Goal: Complete application form

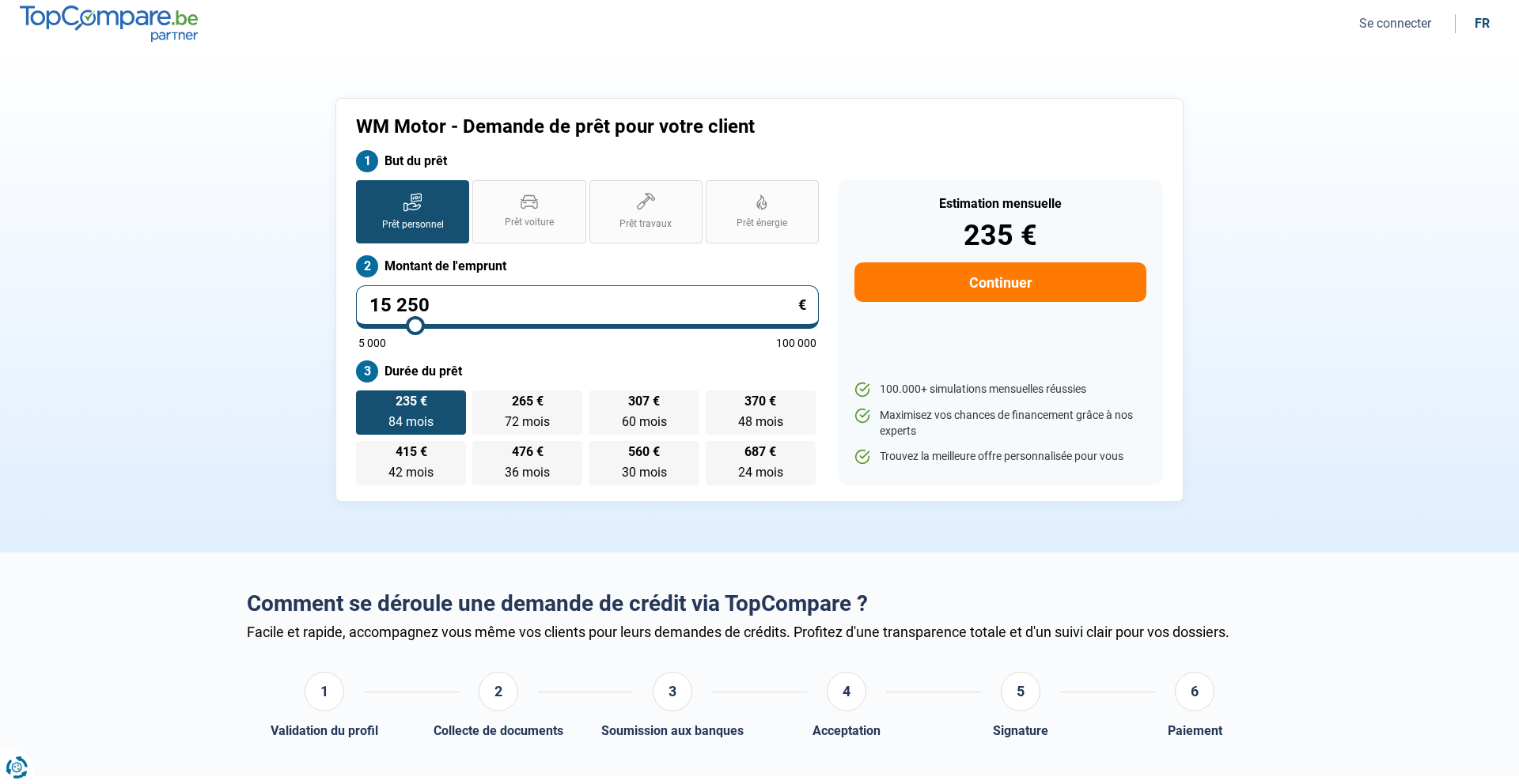
type input "15 500"
type input "15500"
type input "15 250"
type input "15250"
type input "15 000"
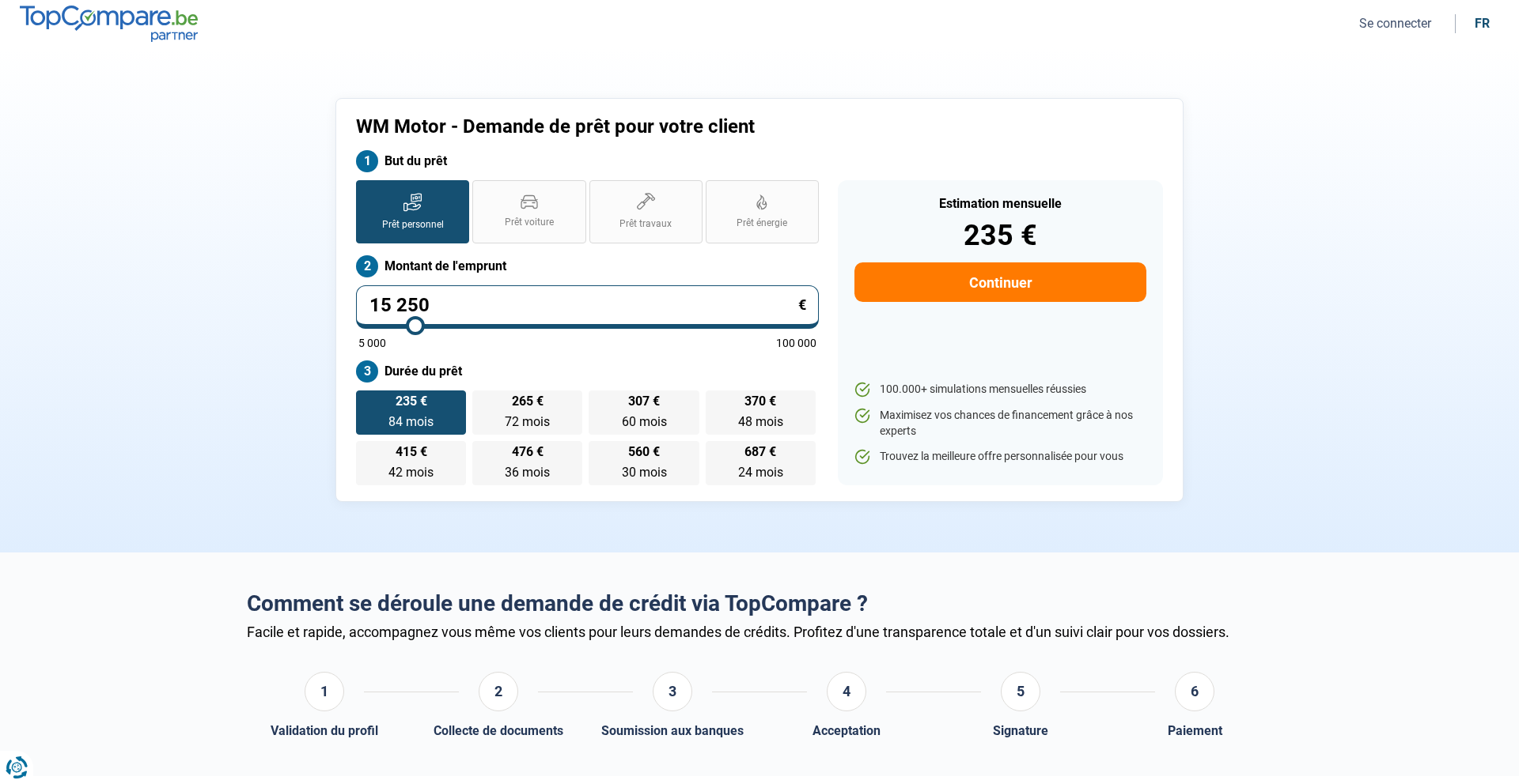
type input "15000"
type input "14 750"
type input "14750"
type input "14 500"
type input "14500"
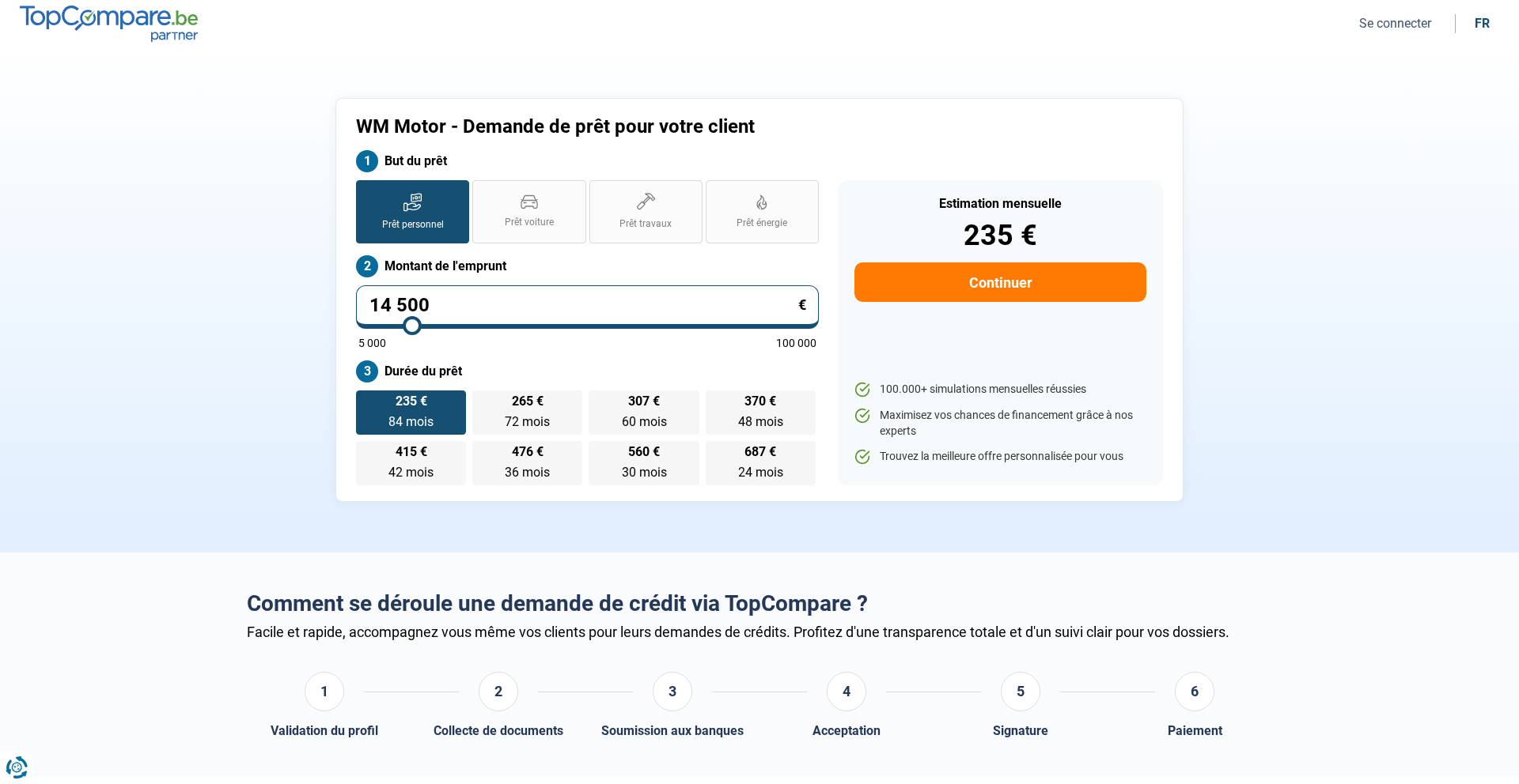
type input "14 250"
type input "14250"
type input "14 000"
type input "14000"
click at [410, 325] on input "range" at bounding box center [587, 326] width 458 height 4
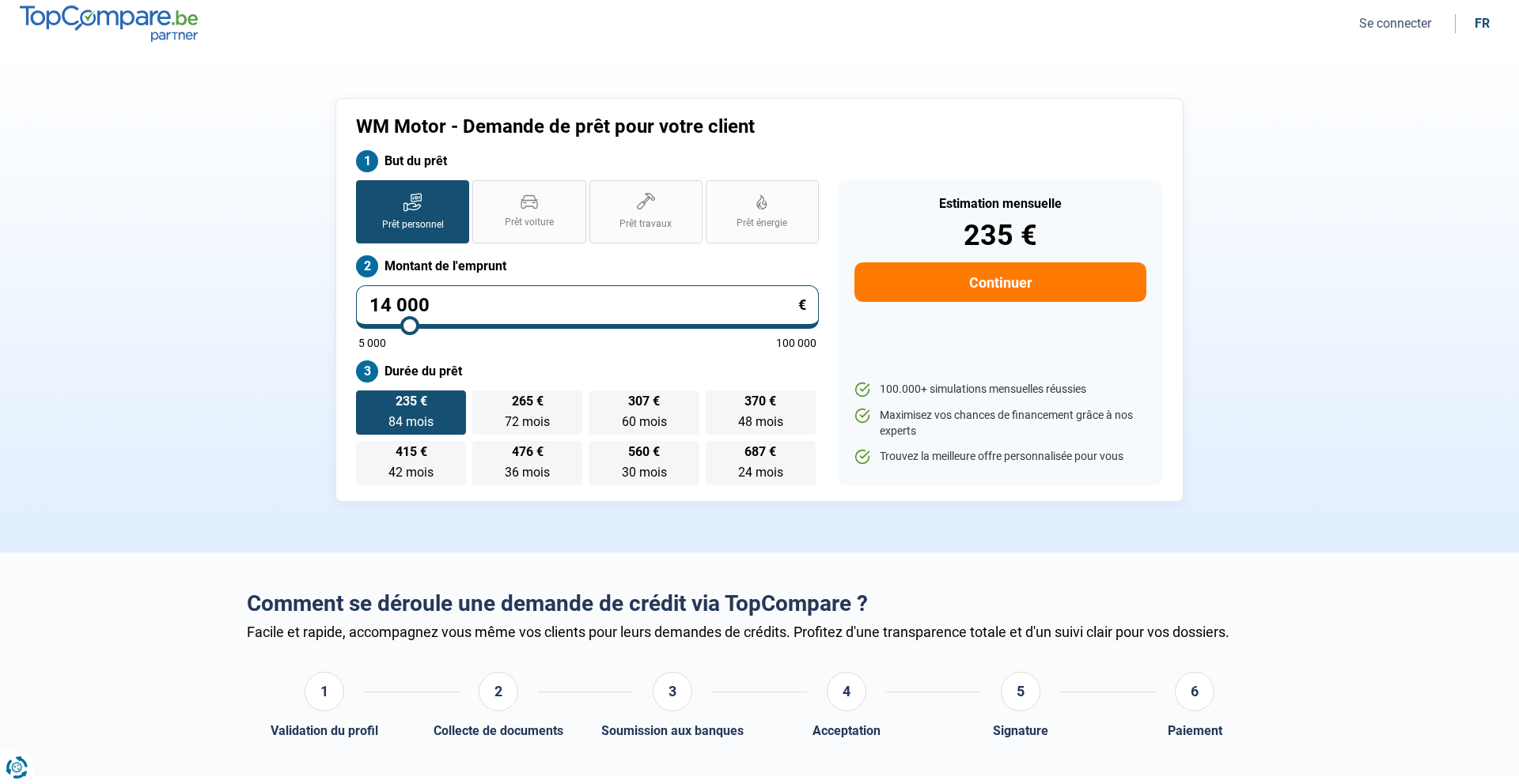
radio input "true"
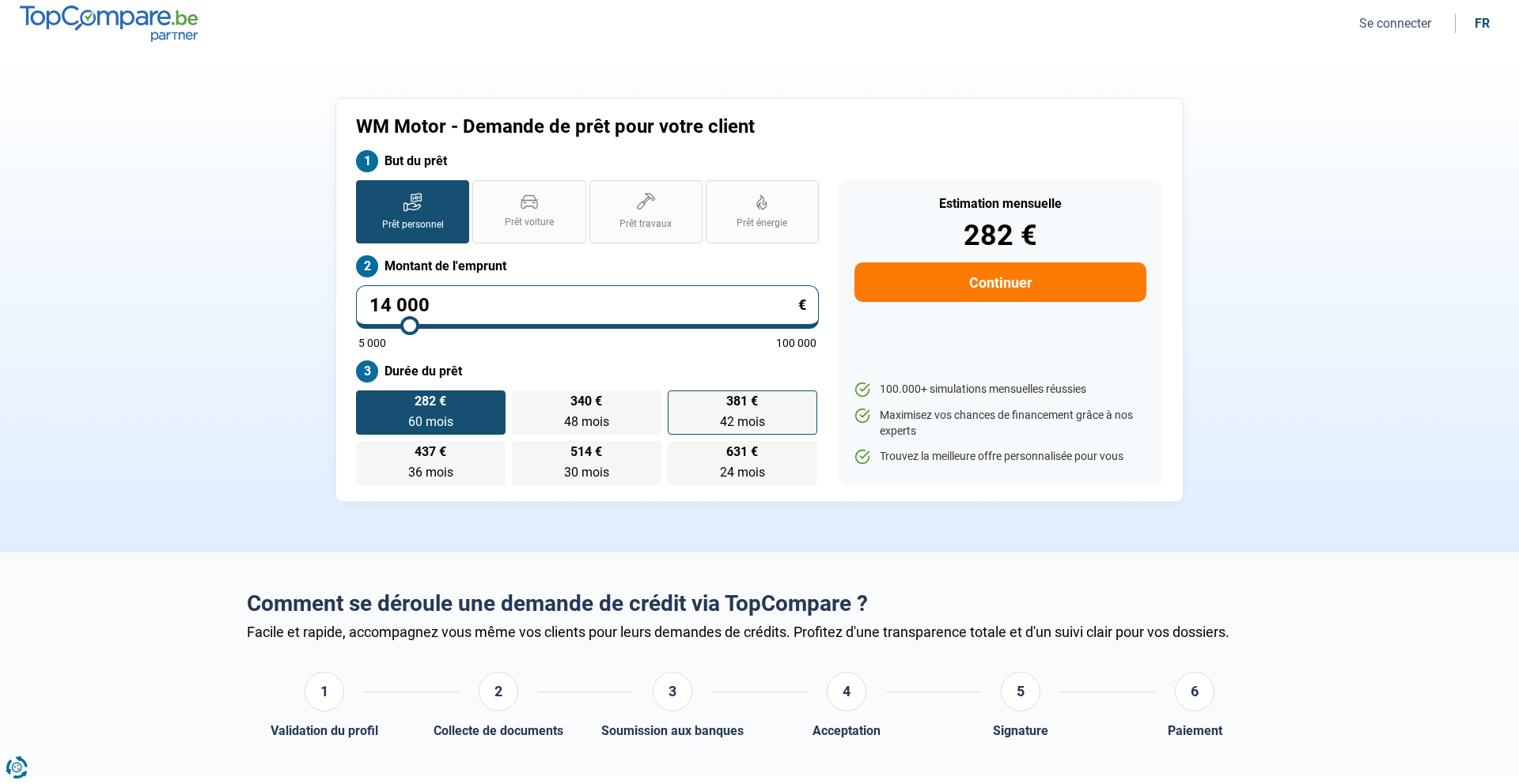
click at [746, 421] on span "42 mois" at bounding box center [742, 421] width 45 height 15
click at [678, 401] on input "381 € 42 mois 42 mois" at bounding box center [673, 396] width 11 height 11
radio input "true"
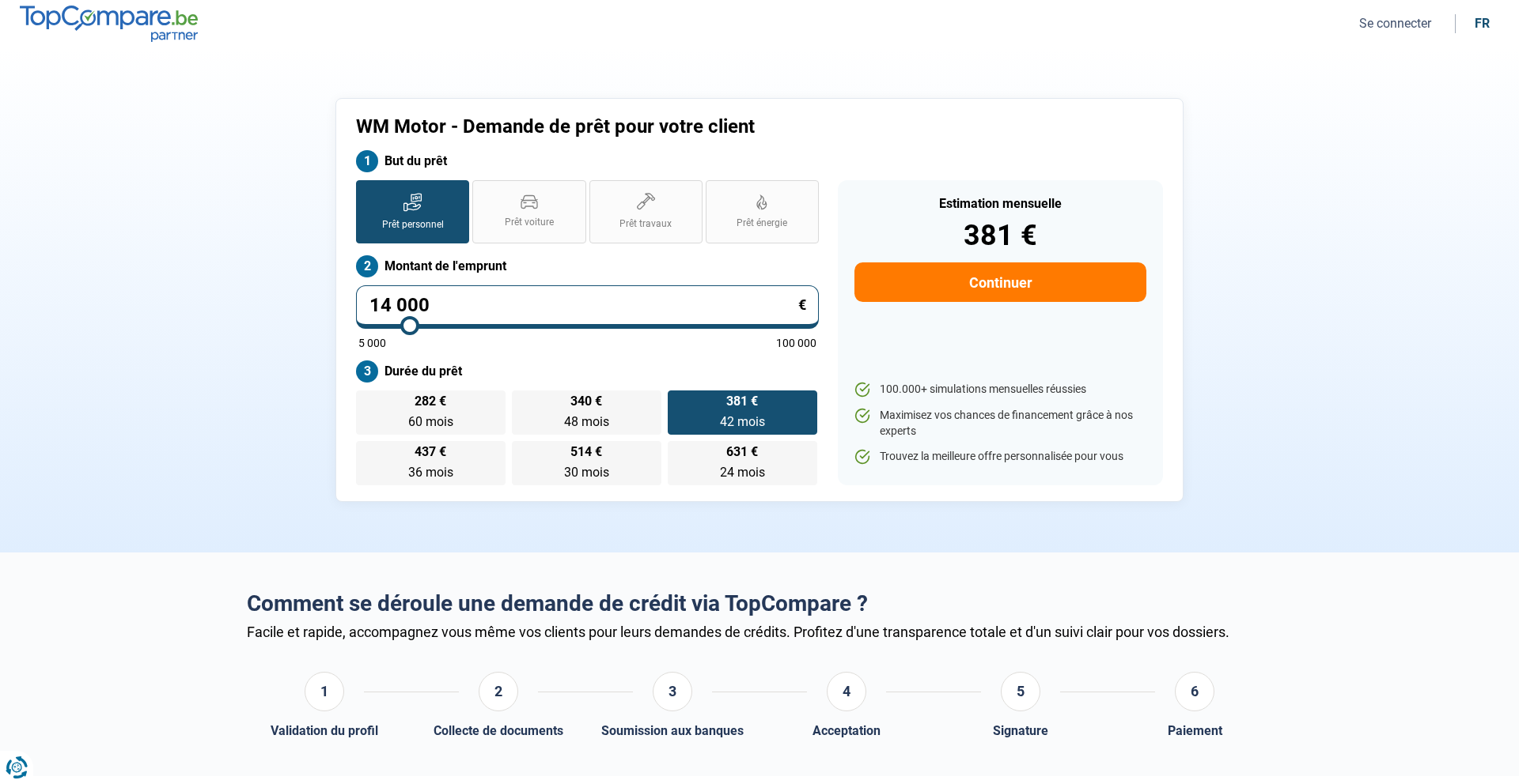
click at [1041, 286] on button "Continuer" at bounding box center [1001, 282] width 292 height 39
select select "32"
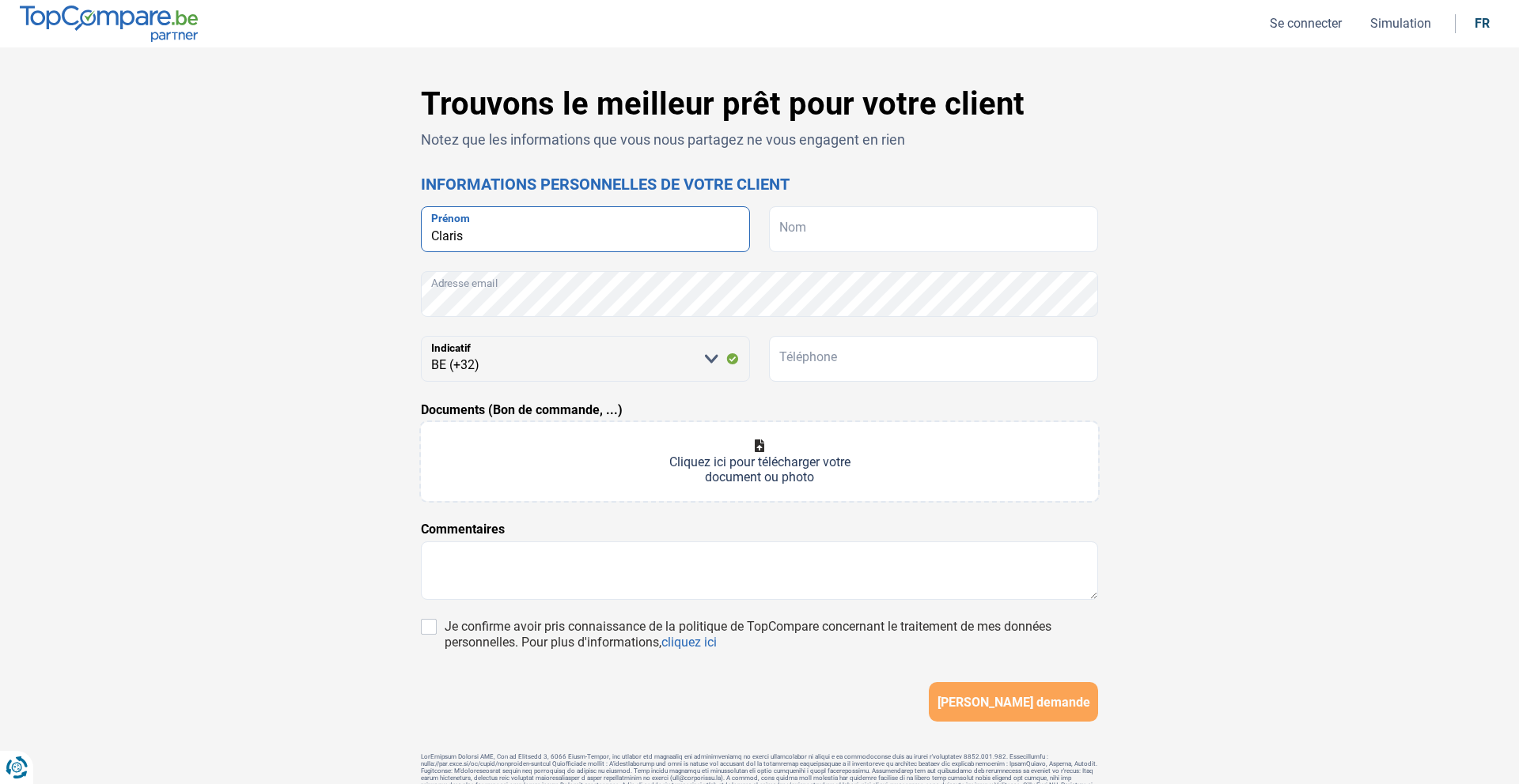
type input "Claris"
type input "[PERSON_NAME]"
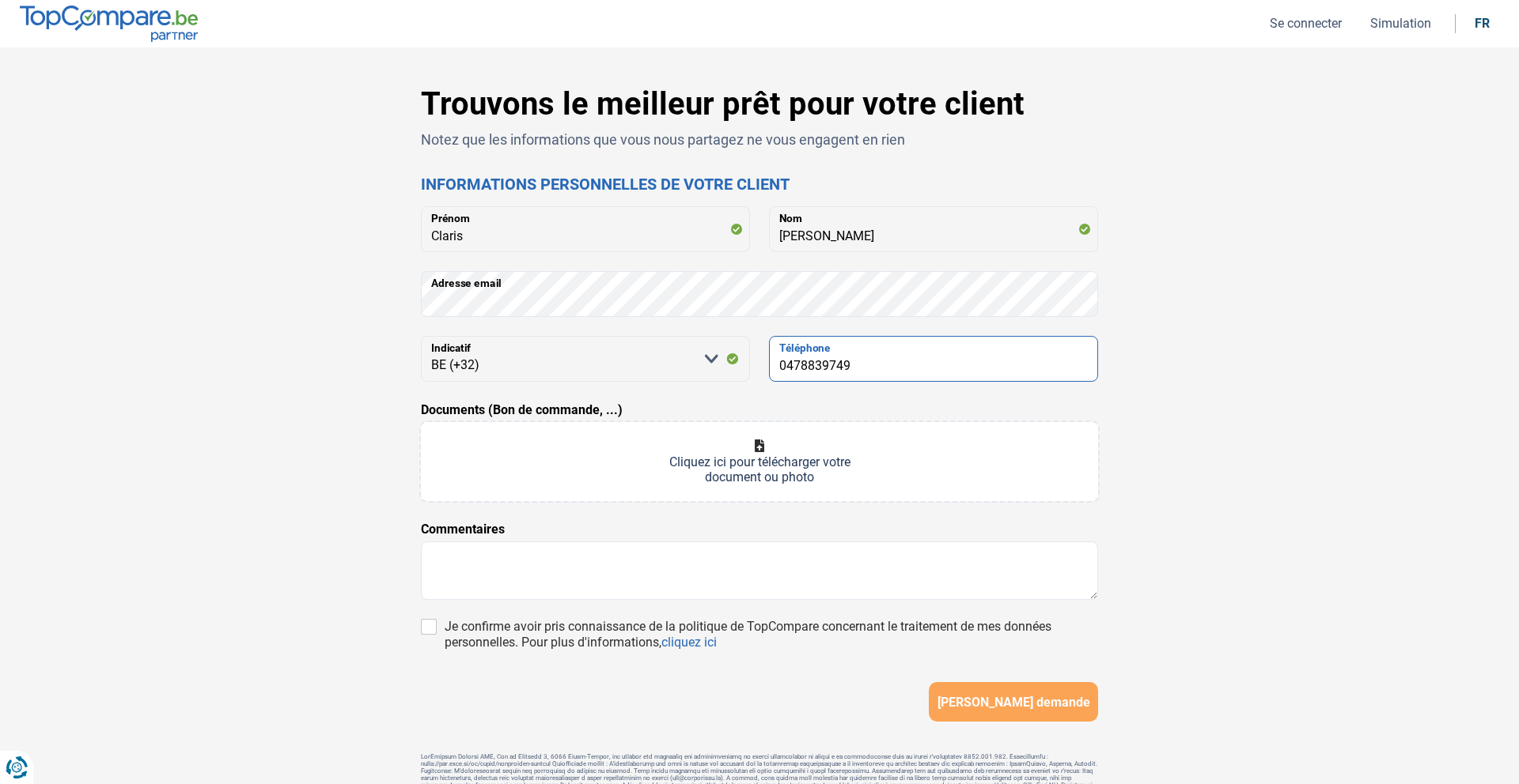
type input "0478839749"
click at [724, 473] on input "Documents (Bon de commande, ...)" at bounding box center [759, 461] width 677 height 79
type input "C:\fakepath\BDC HENRY .pdf"
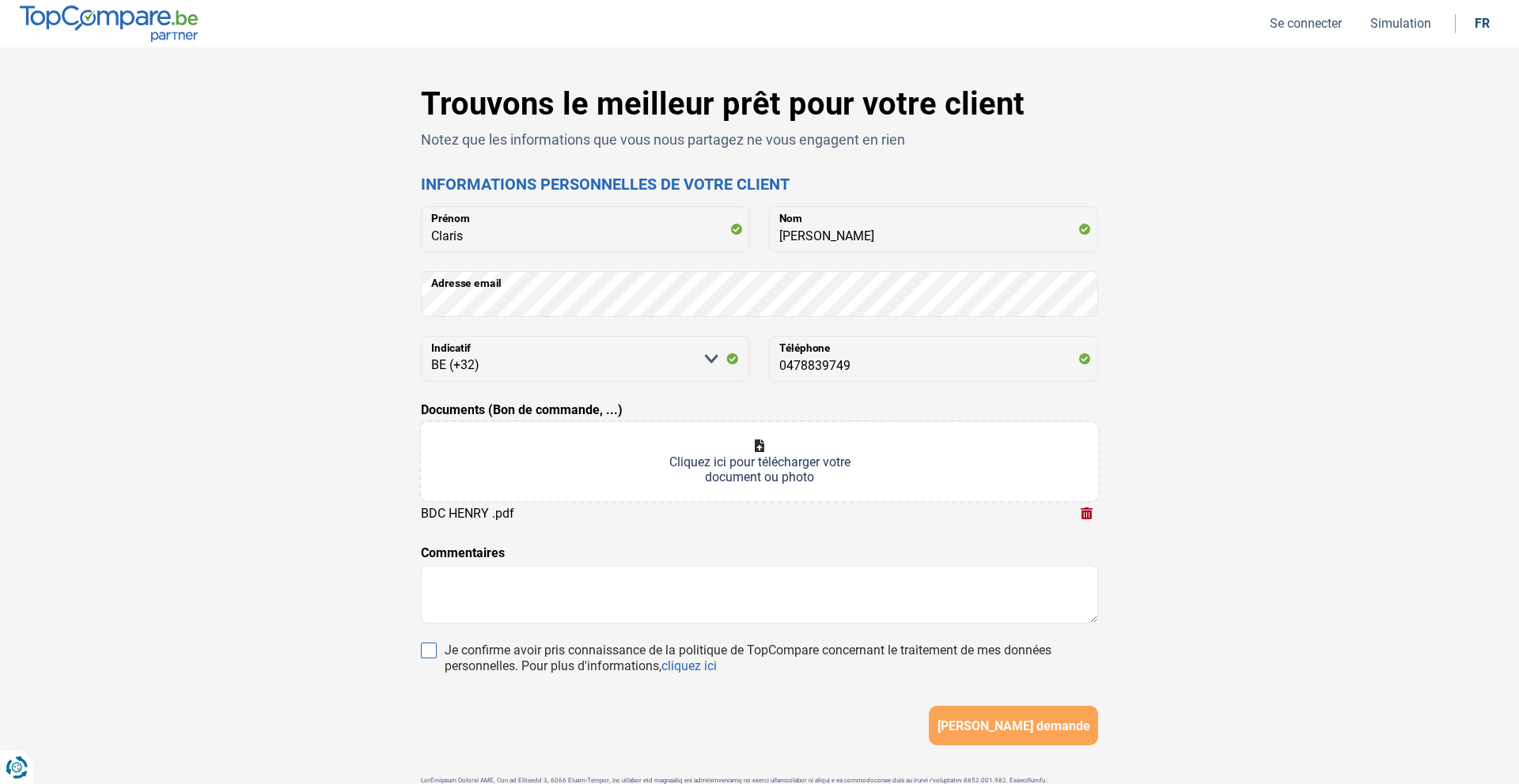
click at [423, 658] on input "Je confirme avoir pris connaissance de la politique de TopCompare concernant le…" at bounding box center [429, 651] width 16 height 16
checkbox input "true"
click at [1038, 733] on span "[PERSON_NAME] demande" at bounding box center [1014, 726] width 153 height 15
